Goal: Task Accomplishment & Management: Manage account settings

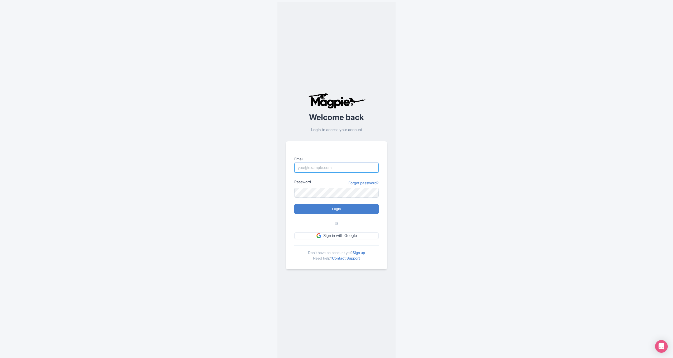
type input "[EMAIL_ADDRESS][DOMAIN_NAME]"
click at [332, 204] on form "Email [EMAIL_ADDRESS][DOMAIN_NAME] Password Forgot password? Login or Sign in w…" at bounding box center [336, 197] width 84 height 83
click at [334, 210] on input "Login" at bounding box center [336, 209] width 84 height 10
type input "Logging in..."
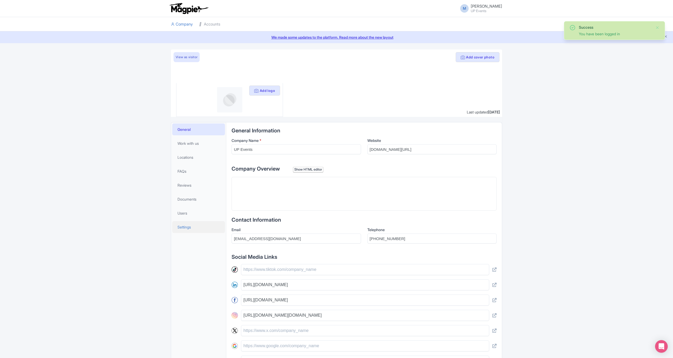
click at [191, 230] on link "Settings" at bounding box center [198, 227] width 53 height 12
